Goal: Information Seeking & Learning: Find contact information

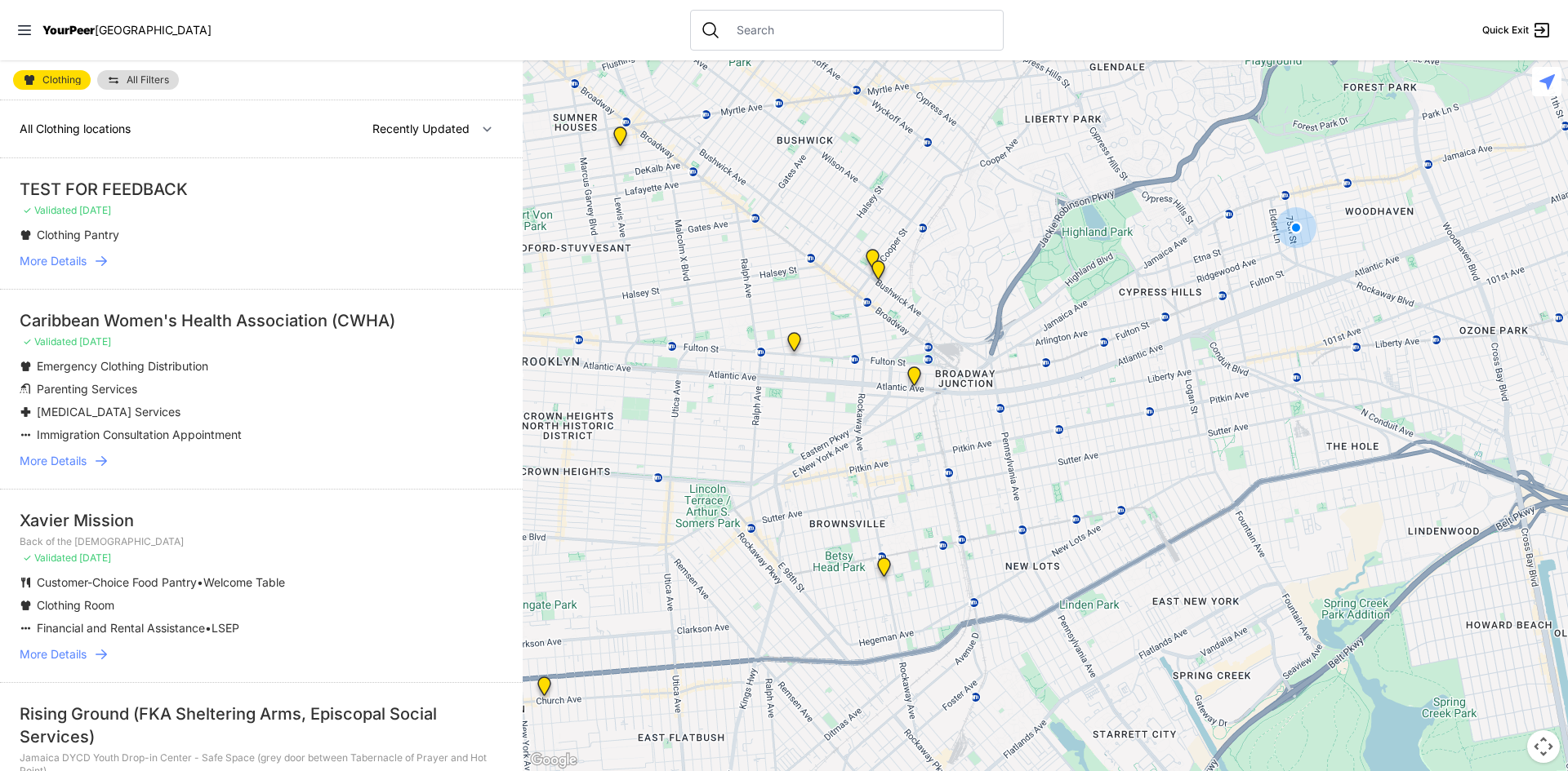
select select "nearby"
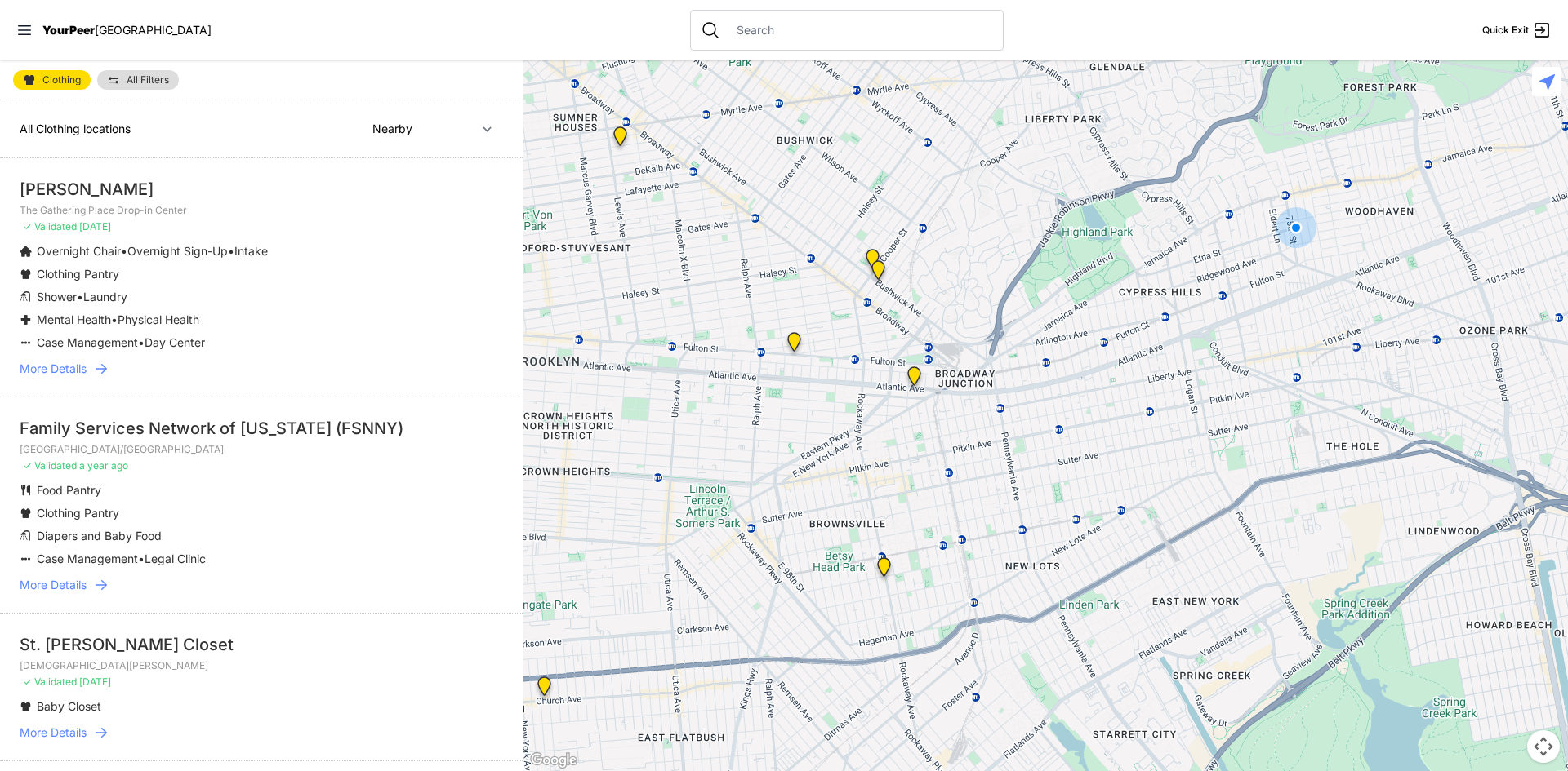
click at [67, 369] on span "More Details" at bounding box center [53, 369] width 67 height 17
click at [93, 370] on link "More Details" at bounding box center [261, 369] width 484 height 17
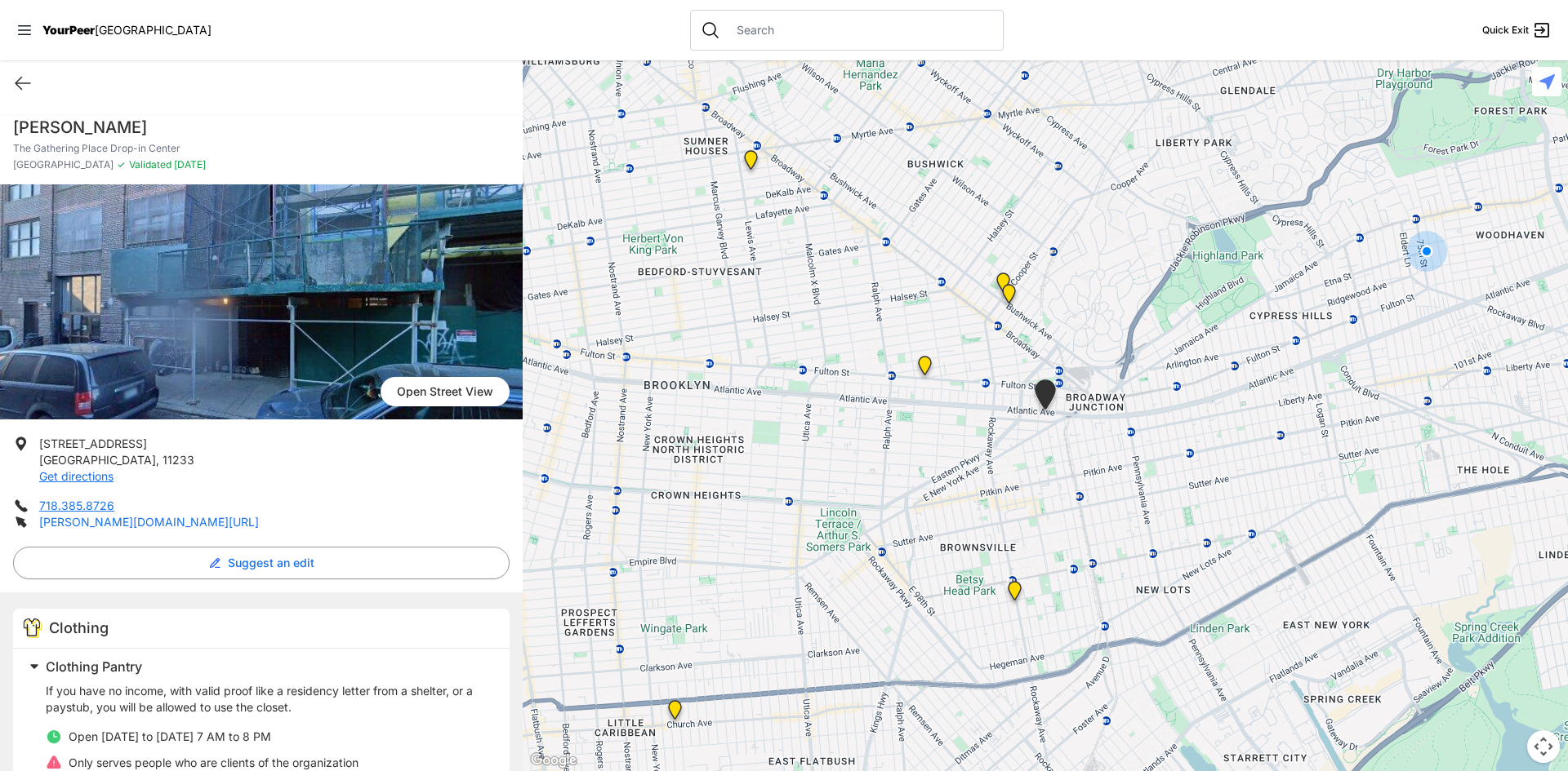
click at [254, 524] on link "[PERSON_NAME][DOMAIN_NAME][URL]" at bounding box center [149, 522] width 219 height 14
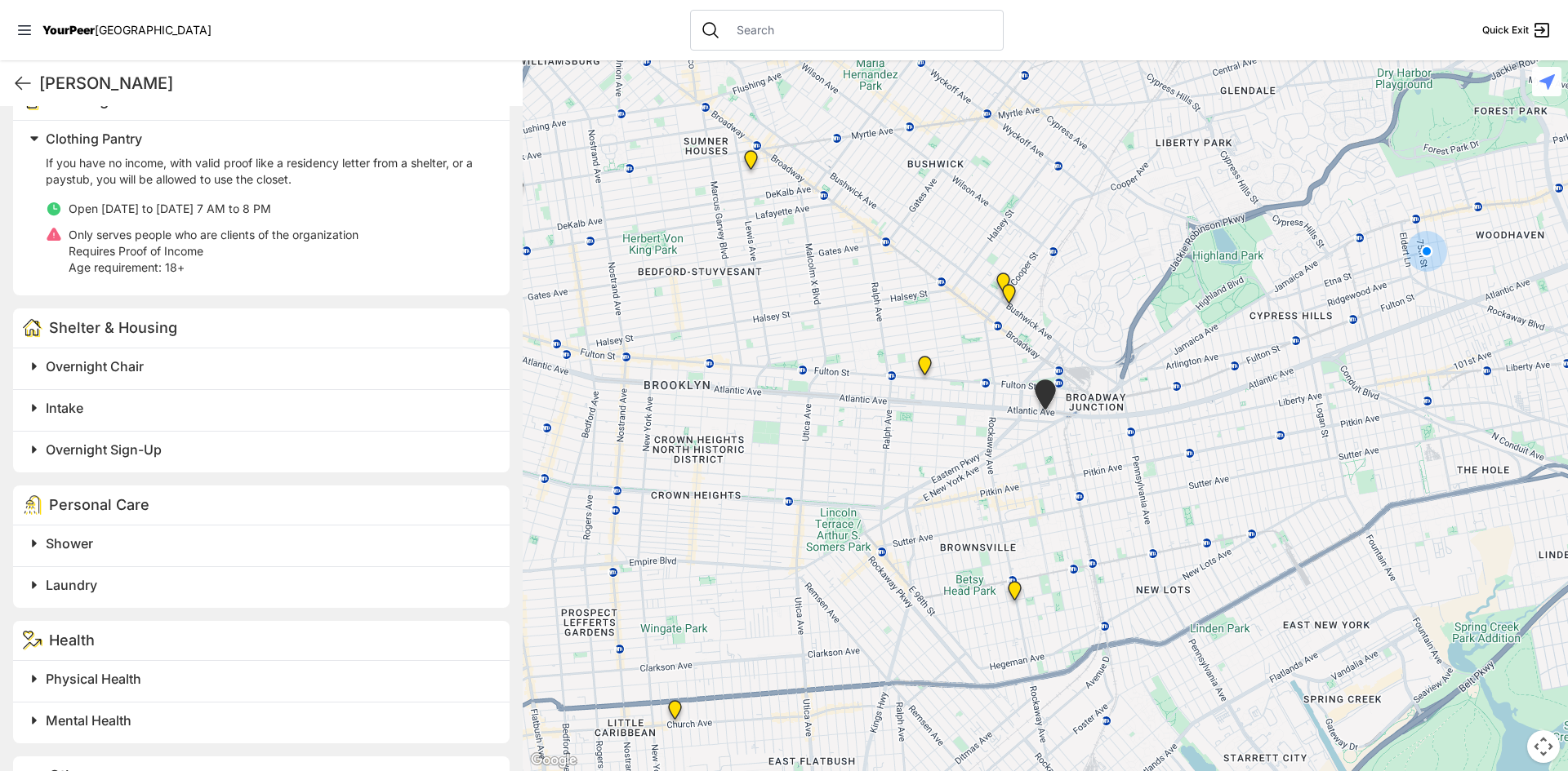
scroll to position [584, 0]
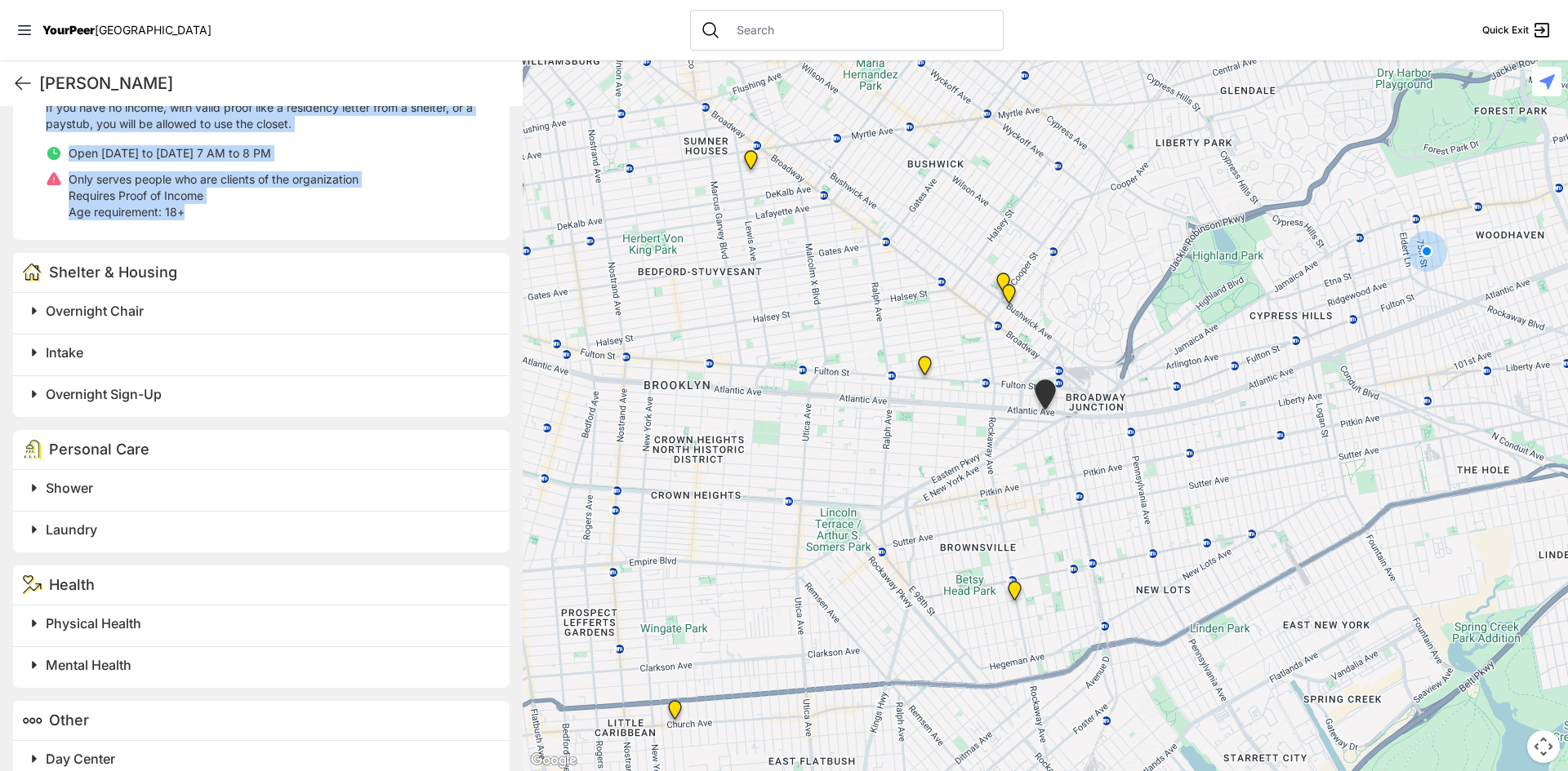
drag, startPoint x: 41, startPoint y: 440, endPoint x: 402, endPoint y: 212, distance: 427.0
click at [402, 212] on div "[GEOGRAPHIC_DATA] [STREET_ADDRESS] Get directions 718.385.8726 [PERSON_NAME][DO…" at bounding box center [261, 220] width 523 height 1239
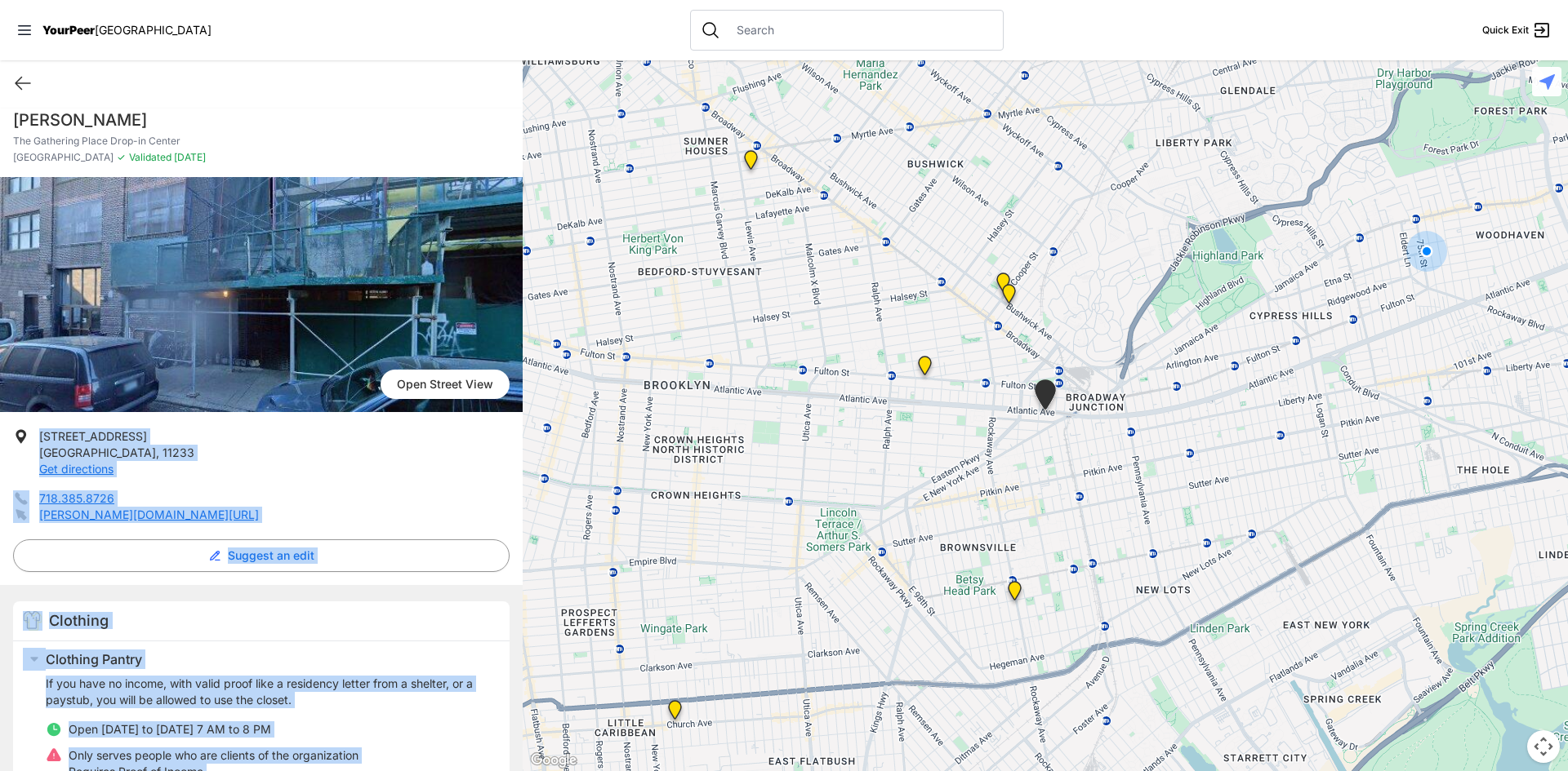
scroll to position [0, 0]
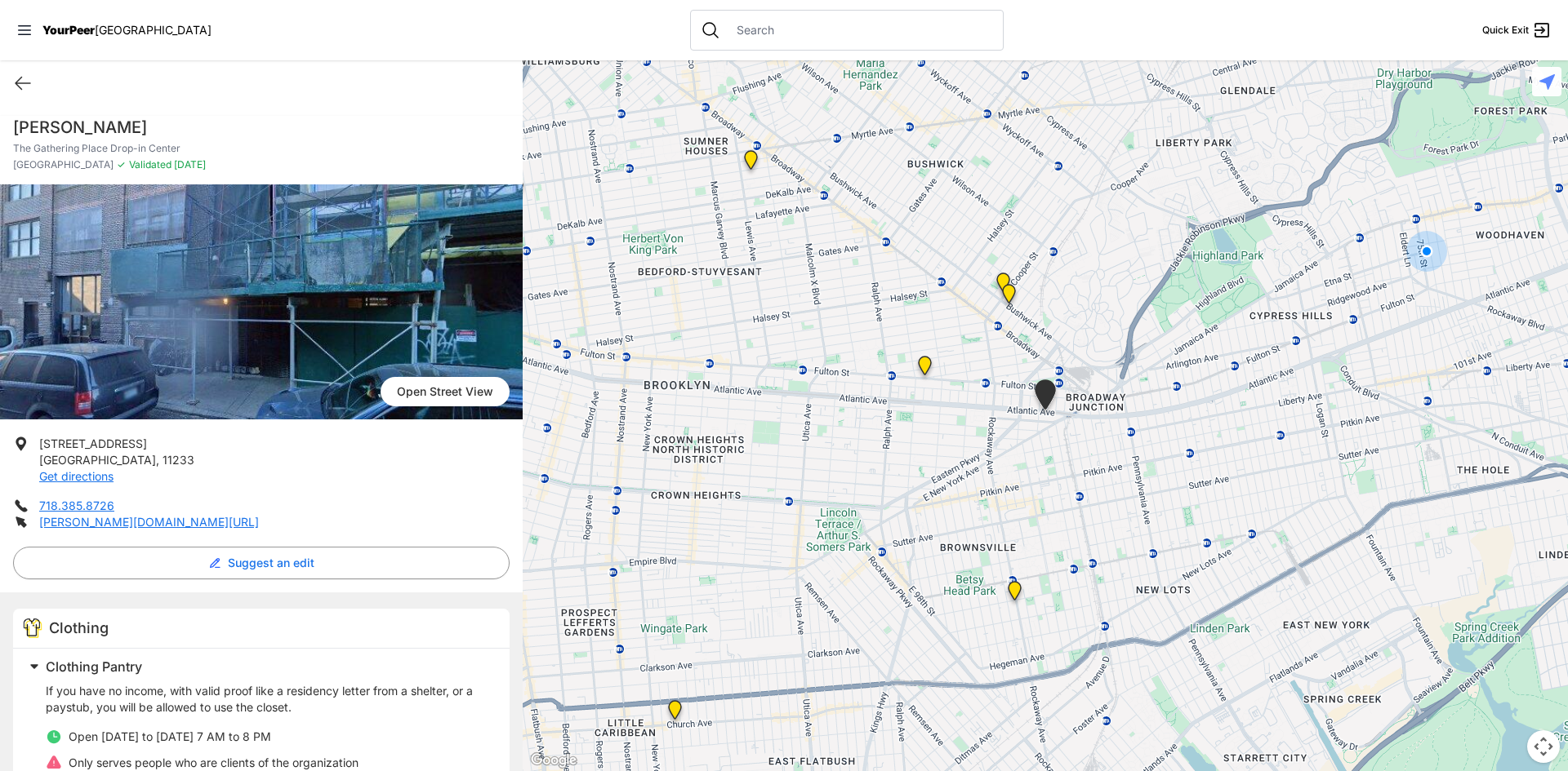
click at [334, 119] on h1 "[PERSON_NAME]" at bounding box center [260, 126] width 496 height 23
drag, startPoint x: 40, startPoint y: 443, endPoint x: 355, endPoint y: 520, distance: 324.3
click at [355, 520] on ul "[STREET_ADDRESS] Get directions 718.385.8726 [PERSON_NAME][DOMAIN_NAME][URL]" at bounding box center [260, 483] width 496 height 95
click at [389, 509] on li "718.385.8726" at bounding box center [260, 506] width 496 height 17
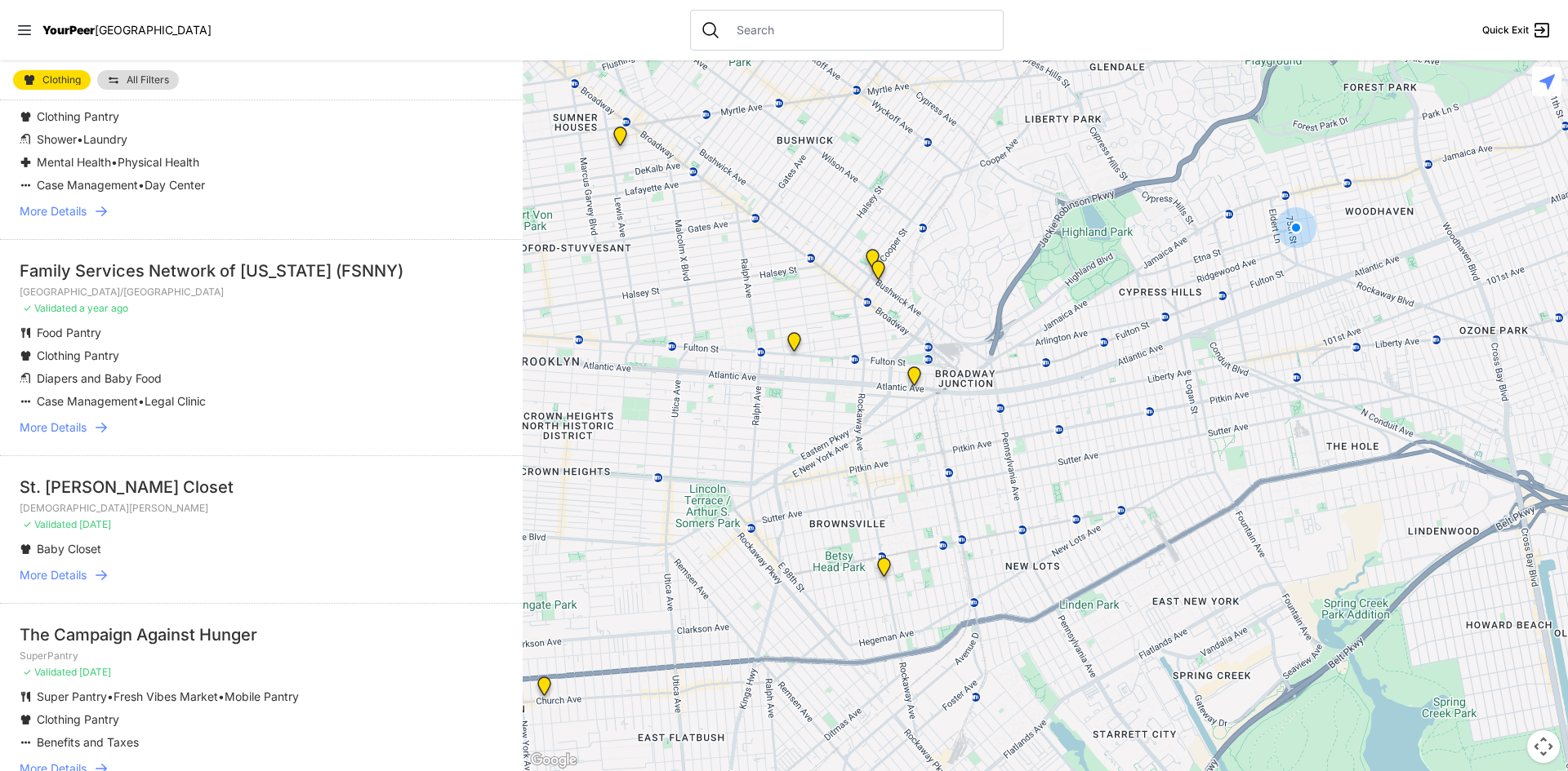
scroll to position [163, 0]
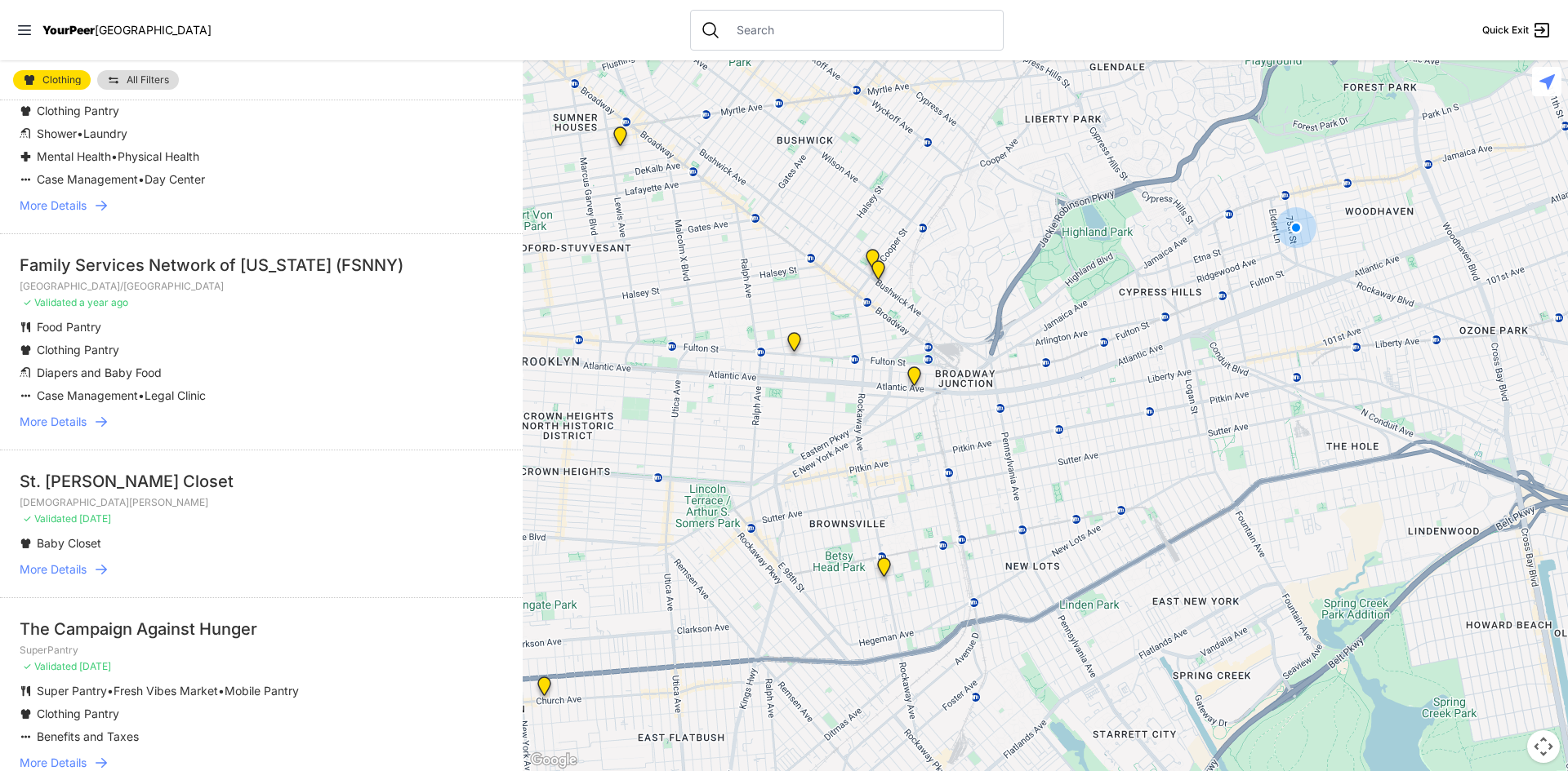
click at [64, 423] on span "More Details" at bounding box center [53, 422] width 67 height 17
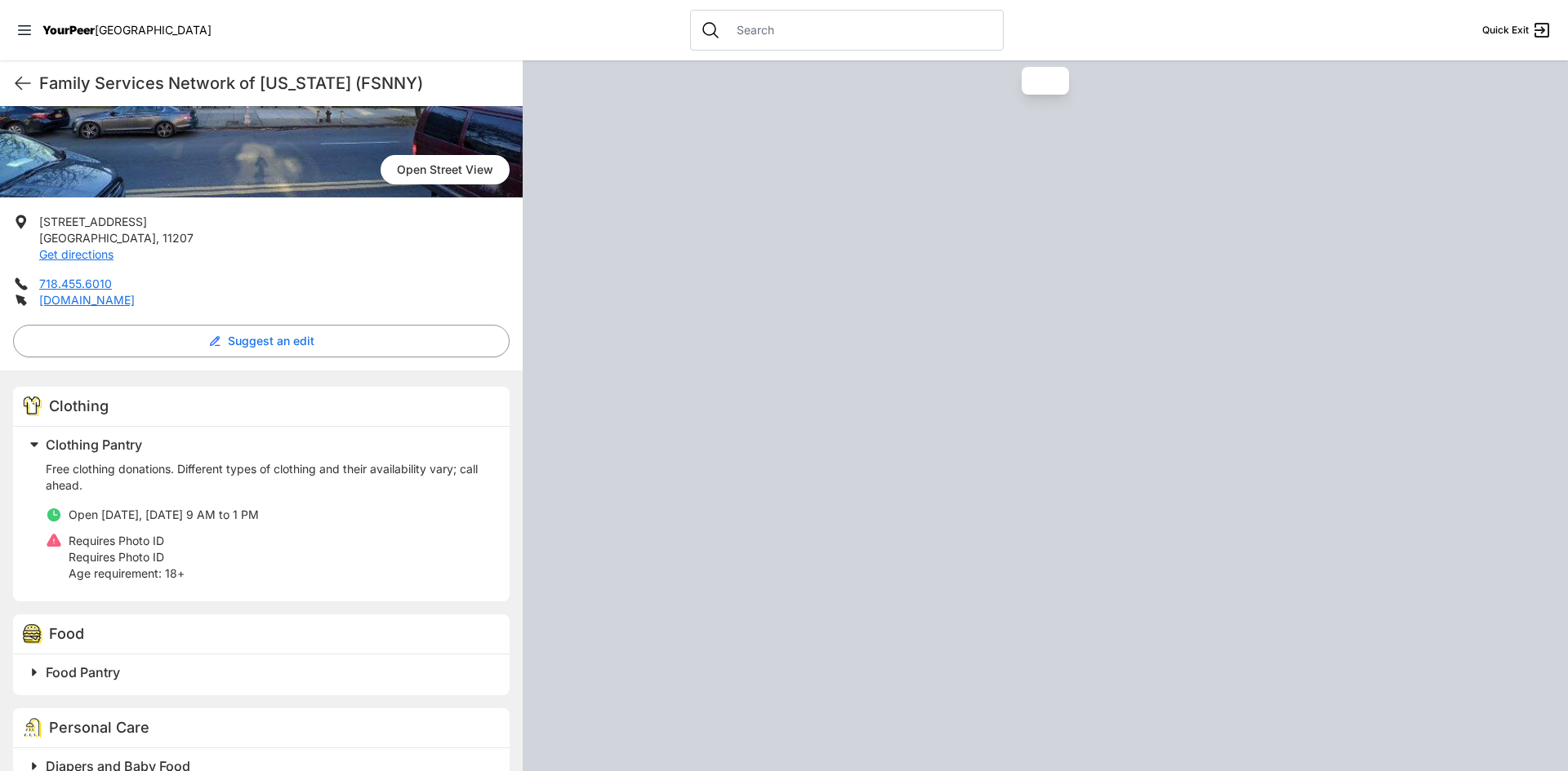
scroll to position [147, 0]
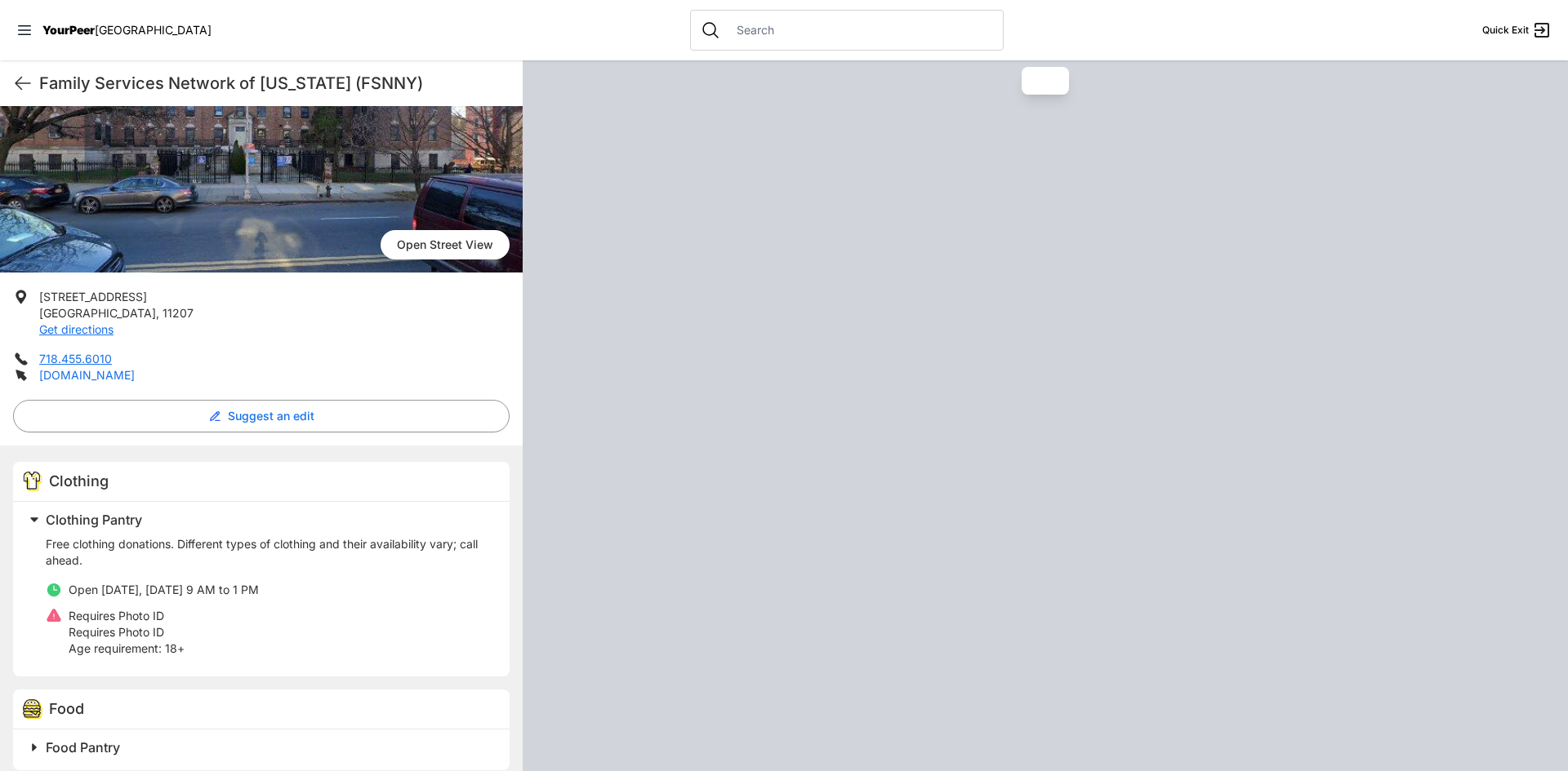
click at [71, 376] on link "[DOMAIN_NAME]" at bounding box center [87, 375] width 96 height 14
